Goal: Navigation & Orientation: Find specific page/section

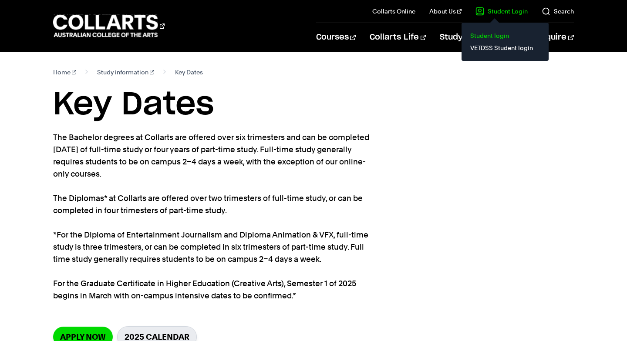
click at [492, 37] on link "Student login" at bounding box center [504, 36] width 73 height 12
click at [507, 11] on link "Student Login" at bounding box center [501, 11] width 52 height 9
click at [493, 38] on link "Student login" at bounding box center [504, 36] width 73 height 12
